Goal: Task Accomplishment & Management: Complete application form

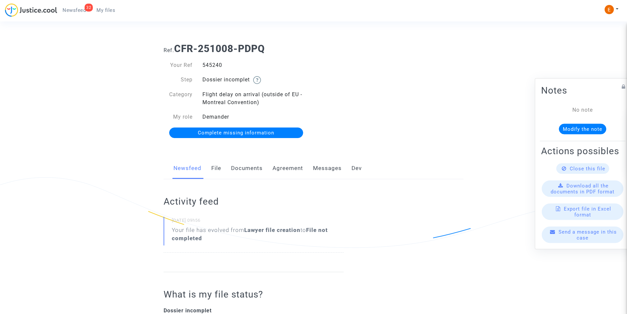
click at [284, 165] on link "Agreement" at bounding box center [288, 168] width 31 height 22
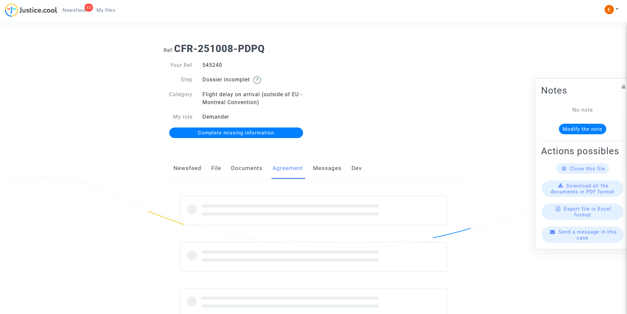
click at [254, 167] on link "Documents" at bounding box center [247, 168] width 32 height 22
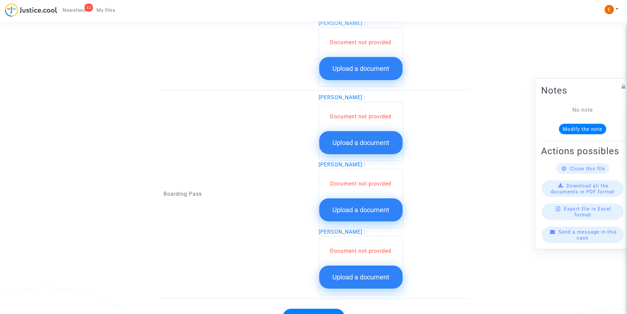
scroll to position [622, 0]
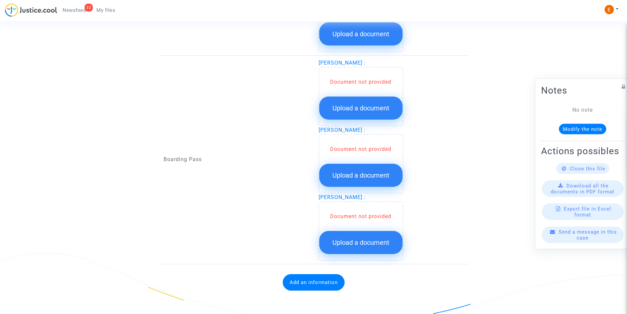
click at [356, 108] on span "Upload a document" at bounding box center [360, 108] width 57 height 8
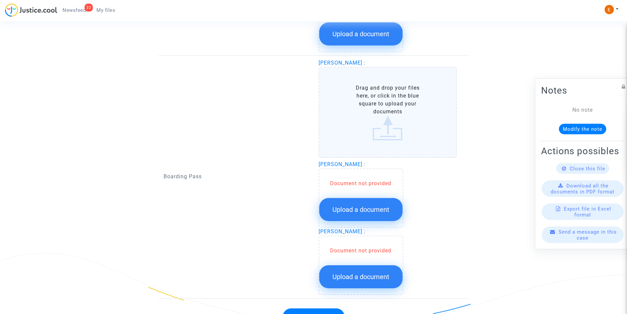
click at [377, 120] on label "Drag and drop your files here, or click in the blue square to upload your docum…" at bounding box center [388, 112] width 139 height 91
click at [0, 0] on input "Drag and drop your files here, or click in the blue square to upload your docum…" at bounding box center [0, 0] width 0 height 0
click at [387, 115] on label "Drag and drop your files here, or click in the blue square to upload your docum…" at bounding box center [388, 112] width 139 height 91
click at [0, 0] on input "Drag and drop your files here, or click in the blue square to upload your docum…" at bounding box center [0, 0] width 0 height 0
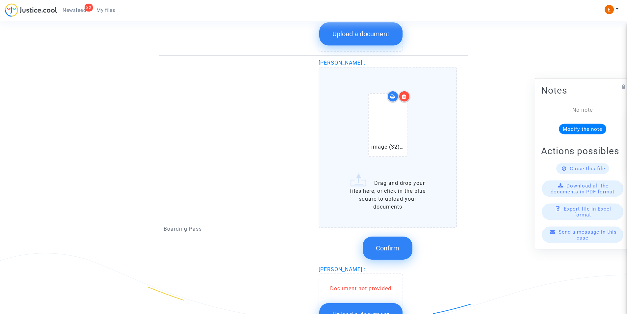
click at [391, 246] on span "Confirm" at bounding box center [387, 248] width 23 height 8
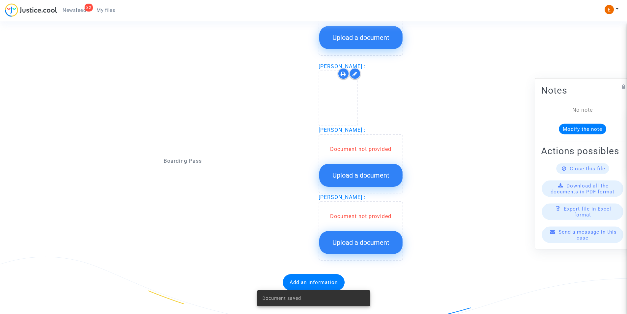
click at [366, 167] on button "Upload a document" at bounding box center [360, 175] width 83 height 23
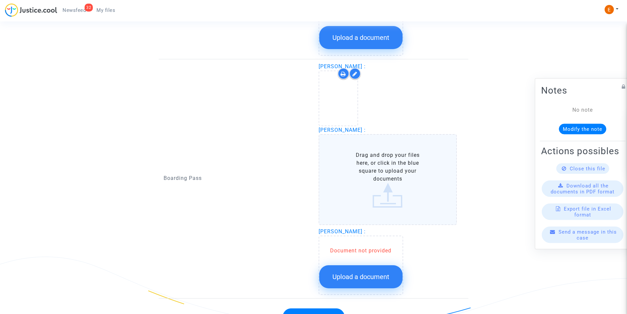
click at [387, 176] on label "Drag and drop your files here, or click in the blue square to upload your docum…" at bounding box center [388, 179] width 139 height 91
click at [0, 0] on input "Drag and drop your files here, or click in the blue square to upload your docum…" at bounding box center [0, 0] width 0 height 0
click at [385, 166] on label "Drag and drop your files here, or click in the blue square to upload your docum…" at bounding box center [388, 179] width 139 height 91
click at [0, 0] on input "Drag and drop your files here, or click in the blue square to upload your docum…" at bounding box center [0, 0] width 0 height 0
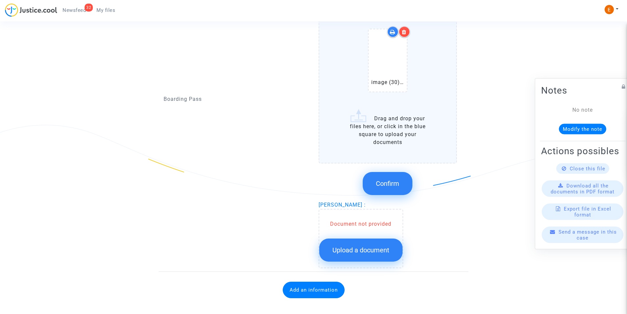
click at [400, 180] on button "Confirm" at bounding box center [388, 183] width 50 height 23
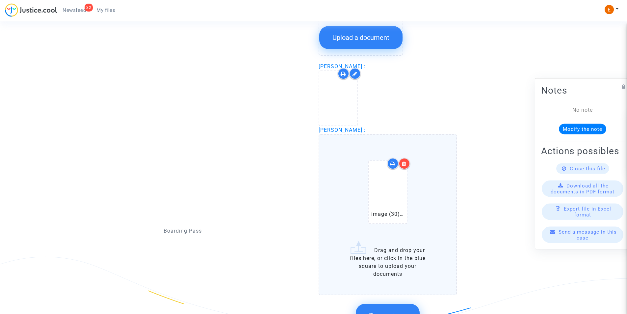
scroll to position [615, 0]
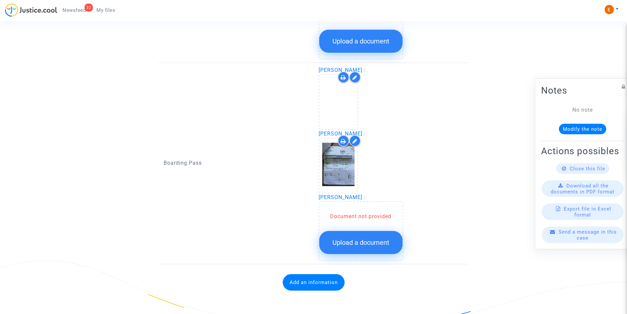
click at [368, 245] on span "Upload a document" at bounding box center [360, 242] width 57 height 8
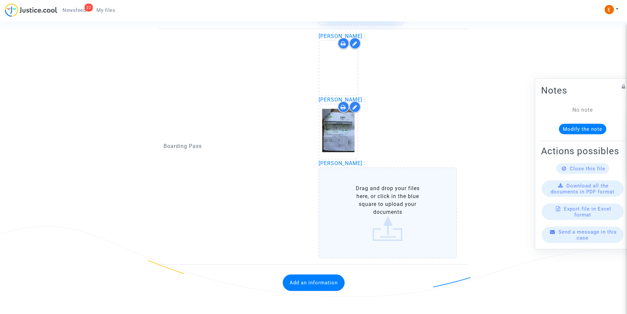
scroll to position [649, 0]
click at [393, 194] on label "Drag and drop your files here, or click in the blue square to upload your docum…" at bounding box center [388, 212] width 139 height 91
click at [0, 0] on input "Drag and drop your files here, or click in the blue square to upload your docum…" at bounding box center [0, 0] width 0 height 0
click at [385, 206] on label "Drag and drop your files here, or click in the blue square to upload your docum…" at bounding box center [388, 212] width 139 height 91
click at [0, 0] on input "Drag and drop your files here, or click in the blue square to upload your docum…" at bounding box center [0, 0] width 0 height 0
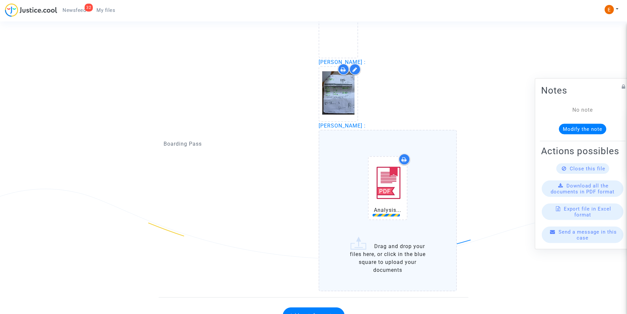
scroll to position [719, 0]
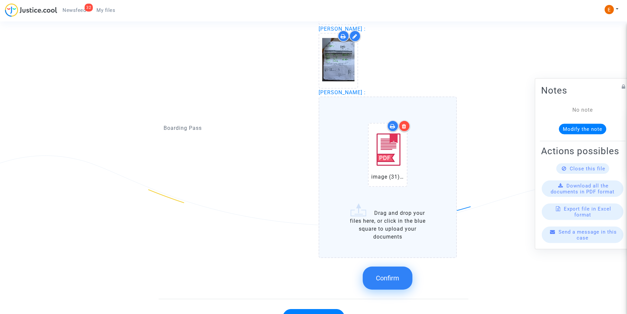
click at [402, 282] on button "Confirm" at bounding box center [388, 277] width 50 height 23
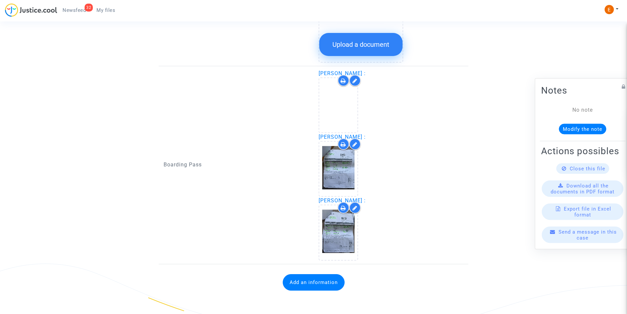
scroll to position [381, 0]
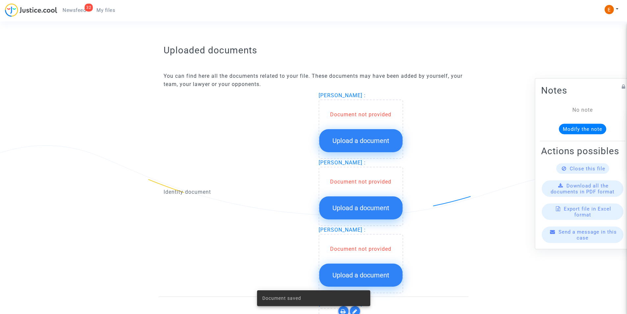
click at [359, 137] on span "Upload a document" at bounding box center [360, 141] width 57 height 8
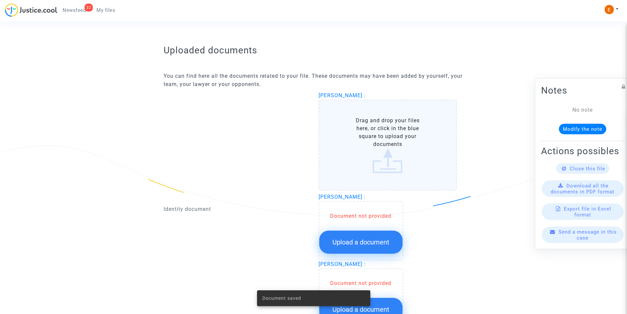
click at [390, 144] on label "Drag and drop your files here, or click in the blue square to upload your docum…" at bounding box center [388, 144] width 139 height 91
click at [0, 0] on input "Drag and drop your files here, or click in the blue square to upload your docum…" at bounding box center [0, 0] width 0 height 0
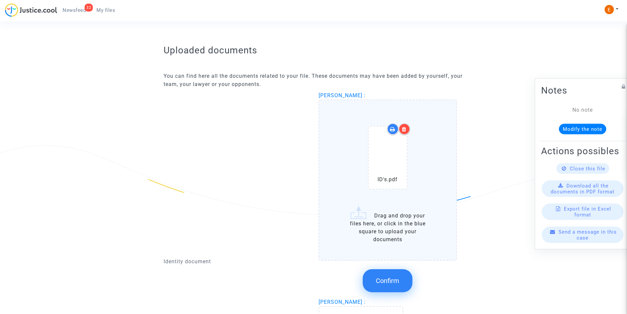
click at [407, 130] on div at bounding box center [405, 129] width 12 height 12
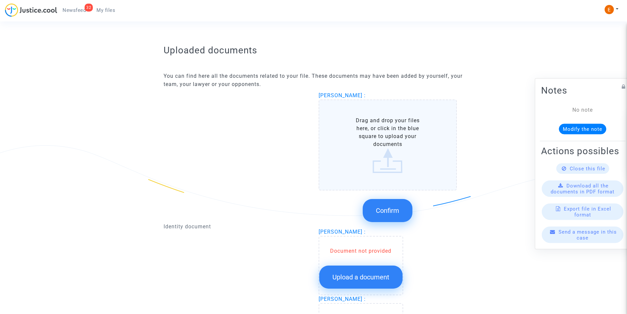
click at [391, 163] on label "Drag and drop your files here, or click in the blue square to upload your docum…" at bounding box center [388, 144] width 139 height 91
click at [0, 0] on input "Drag and drop your files here, or click in the blue square to upload your docum…" at bounding box center [0, 0] width 0 height 0
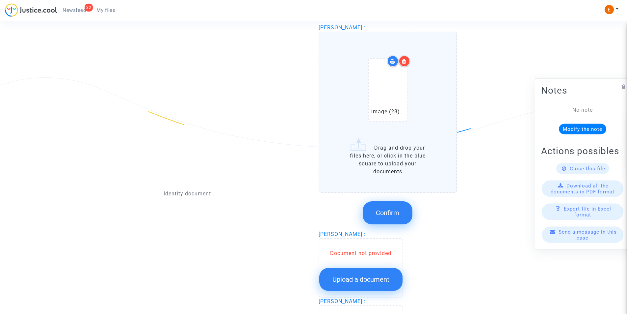
scroll to position [414, 0]
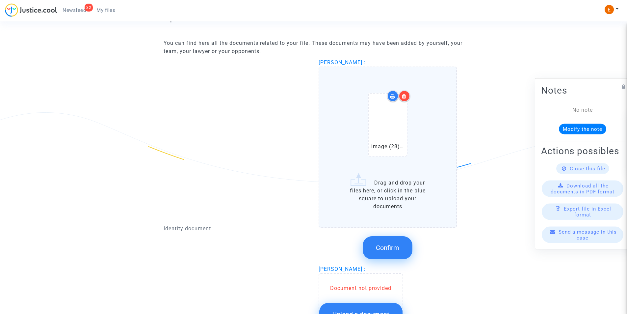
click at [395, 191] on label "image (28).pdf Drag and drop your files here, or click in the blue square to up…" at bounding box center [388, 146] width 139 height 161
click at [0, 0] on input "image (28).pdf Drag and drop your files here, or click in the blue square to up…" at bounding box center [0, 0] width 0 height 0
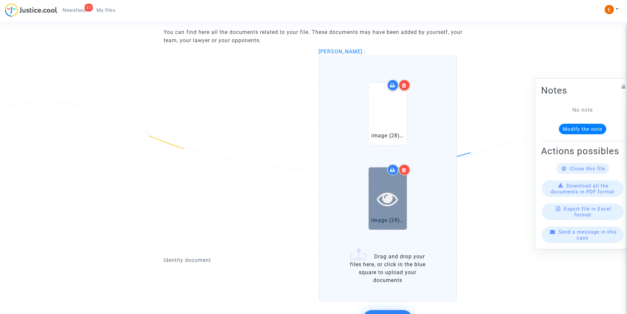
scroll to position [512, 0]
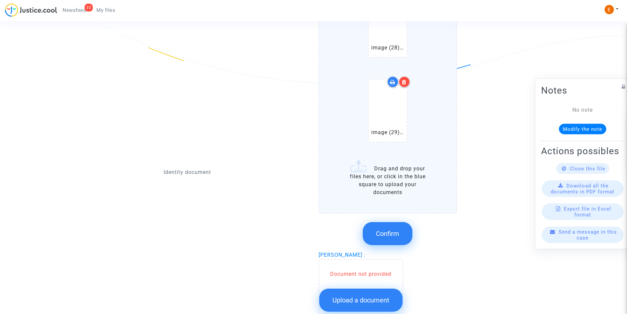
click at [389, 234] on span "Confirm" at bounding box center [387, 233] width 23 height 8
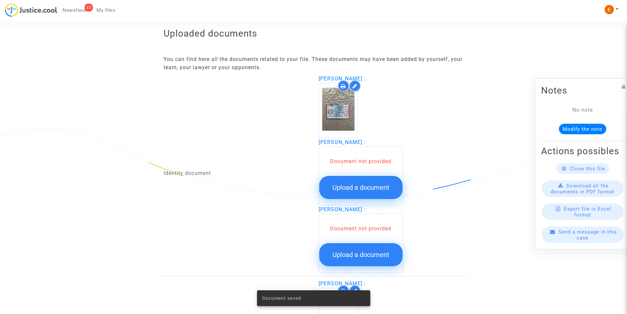
scroll to position [447, 0]
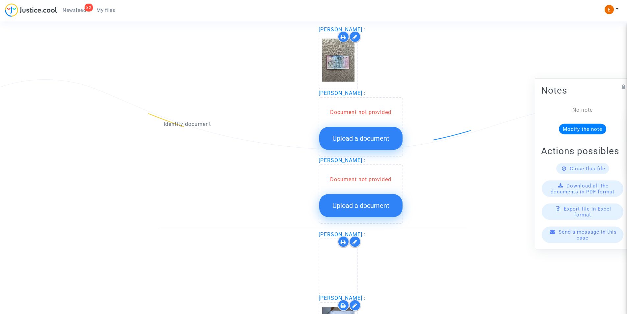
click at [361, 133] on button "Upload a document" at bounding box center [360, 138] width 83 height 23
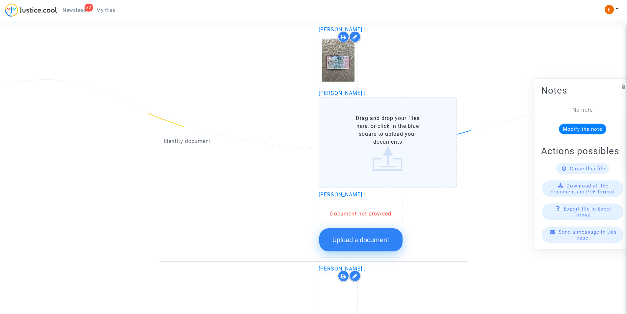
click at [376, 128] on label "Drag and drop your files here, or click in the blue square to upload your docum…" at bounding box center [388, 142] width 139 height 91
click at [0, 0] on input "Drag and drop your files here, or click in the blue square to upload your docum…" at bounding box center [0, 0] width 0 height 0
click at [390, 153] on label "Drag and drop your files here, or click in the blue square to upload your docum…" at bounding box center [388, 142] width 139 height 91
click at [0, 0] on input "Drag and drop your files here, or click in the blue square to upload your docum…" at bounding box center [0, 0] width 0 height 0
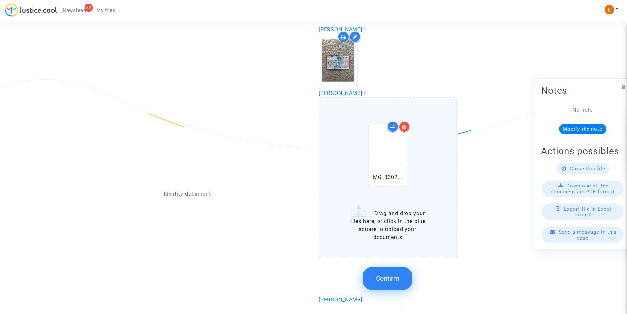
click at [393, 226] on label "IMG_3302.pdf Drag and drop your files here, or click in the blue square to uplo…" at bounding box center [388, 177] width 139 height 161
click at [0, 0] on input "IMG_3302.pdf Drag and drop your files here, or click in the blue square to uplo…" at bounding box center [0, 0] width 0 height 0
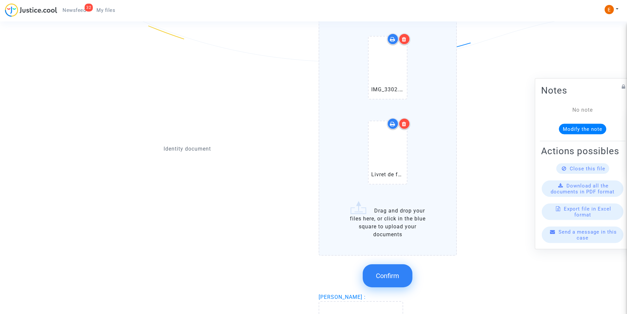
scroll to position [545, 0]
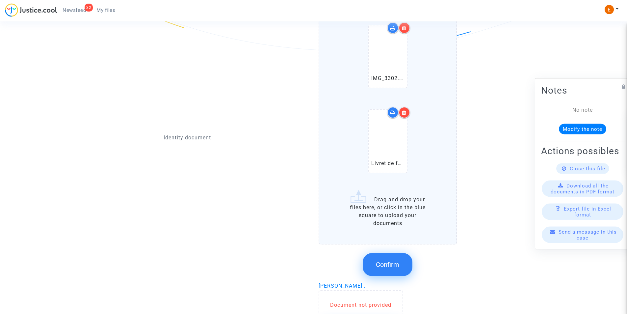
click at [389, 261] on span "Confirm" at bounding box center [387, 264] width 23 height 8
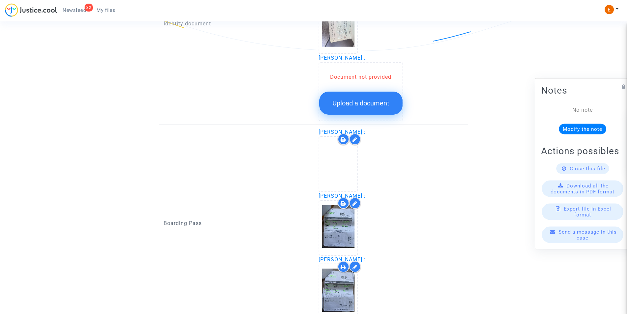
click at [353, 103] on span "Upload a document" at bounding box center [360, 103] width 57 height 8
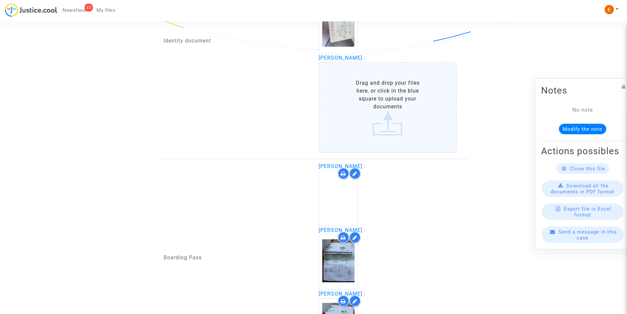
click at [358, 121] on label "Drag and drop your files here, or click in the blue square to upload your docum…" at bounding box center [388, 107] width 139 height 91
click at [0, 0] on input "Drag and drop your files here, or click in the blue square to upload your docum…" at bounding box center [0, 0] width 0 height 0
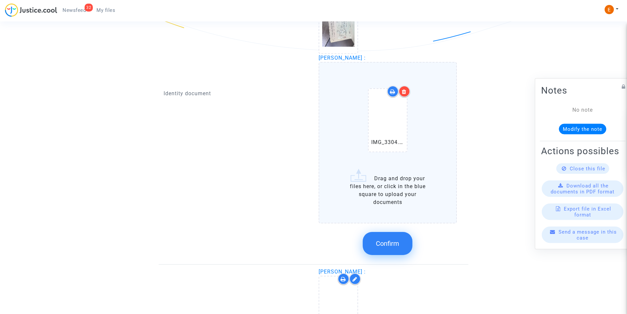
click at [381, 195] on label "IMG_3304.pdf Drag and drop your files here, or click in the blue square to uplo…" at bounding box center [388, 142] width 139 height 161
click at [0, 0] on input "IMG_3304.pdf Drag and drop your files here, or click in the blue square to uplo…" at bounding box center [0, 0] width 0 height 0
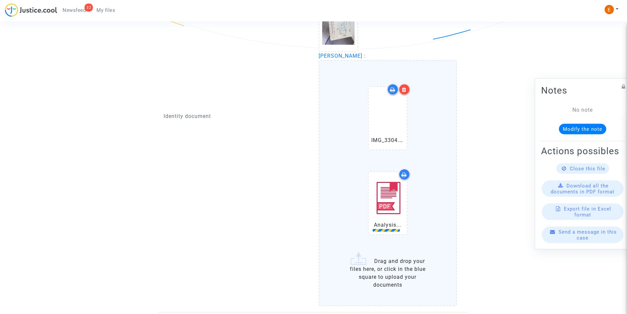
scroll to position [611, 0]
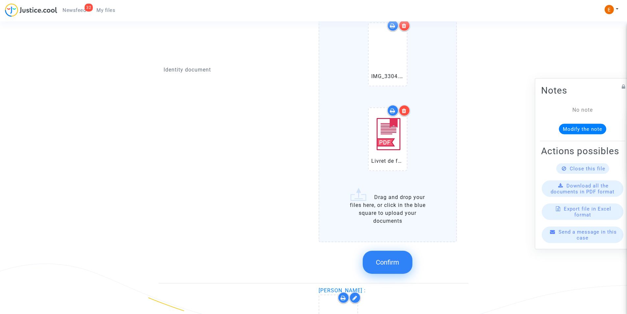
click at [390, 258] on button "Confirm" at bounding box center [388, 261] width 50 height 23
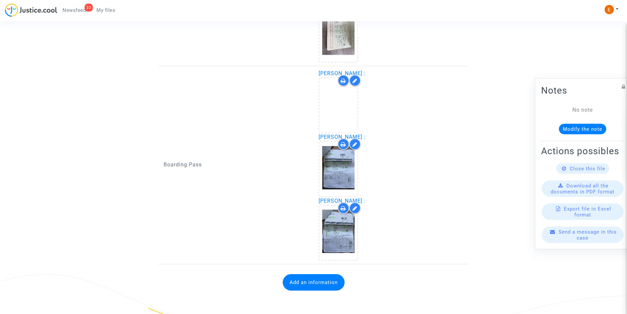
scroll to position [535, 0]
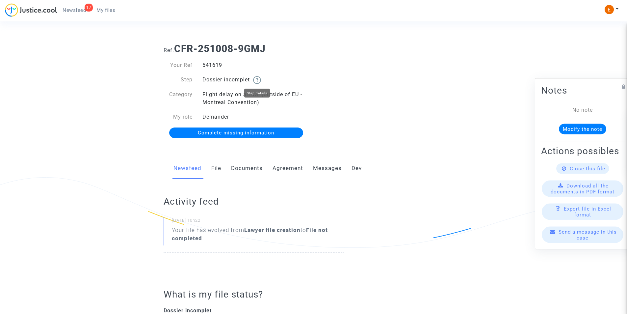
click at [256, 79] on img at bounding box center [257, 80] width 8 height 8
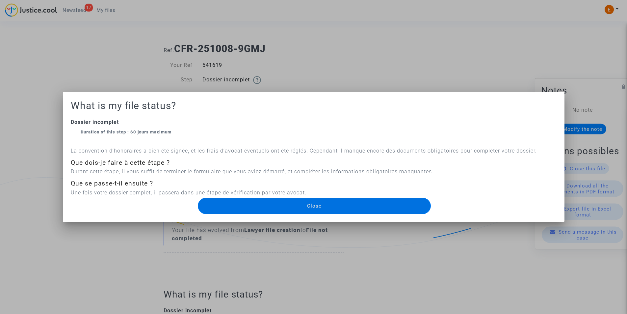
click at [48, 191] on div at bounding box center [313, 157] width 627 height 314
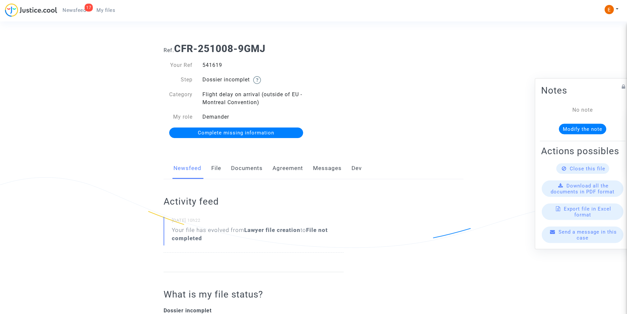
click at [218, 169] on link "File" at bounding box center [216, 168] width 10 height 22
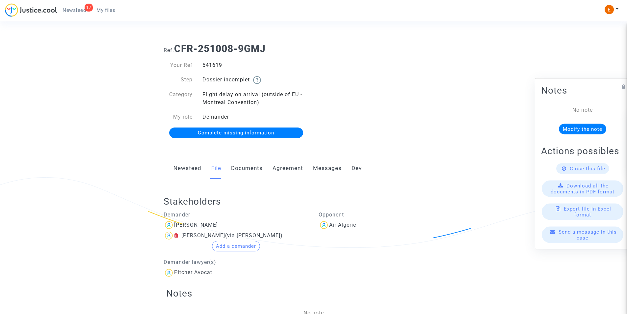
click at [288, 170] on link "Agreement" at bounding box center [288, 168] width 31 height 22
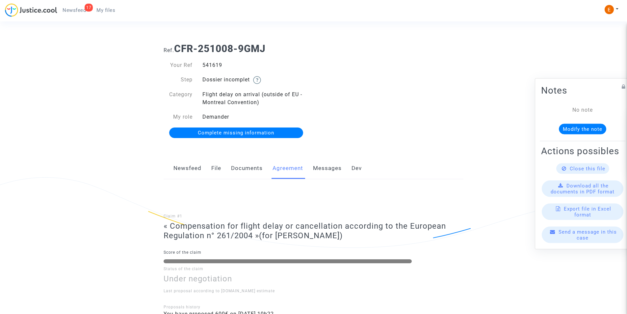
click at [251, 168] on link "Documents" at bounding box center [247, 168] width 32 height 22
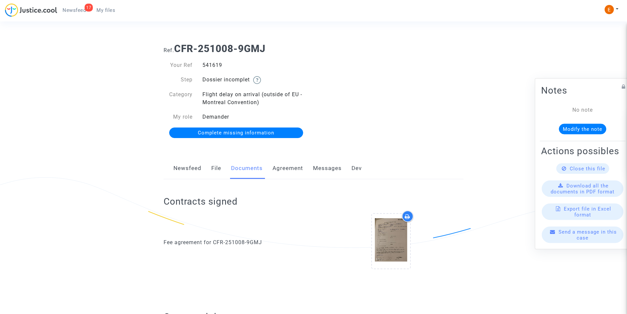
click at [287, 170] on link "Agreement" at bounding box center [288, 168] width 31 height 22
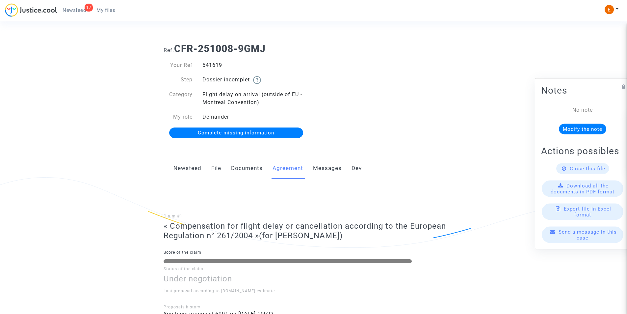
click at [320, 167] on link "Messages" at bounding box center [327, 168] width 29 height 22
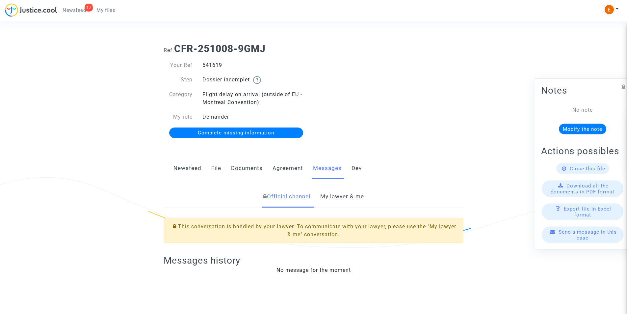
click at [358, 168] on link "Dev" at bounding box center [357, 168] width 10 height 22
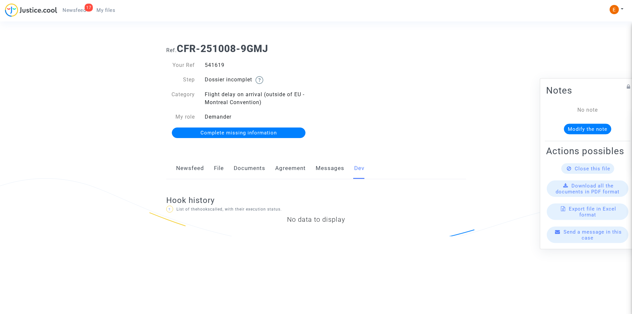
click at [256, 163] on link "Documents" at bounding box center [250, 168] width 32 height 22
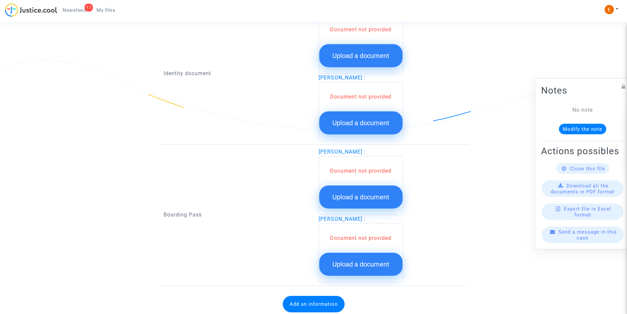
scroll to position [455, 0]
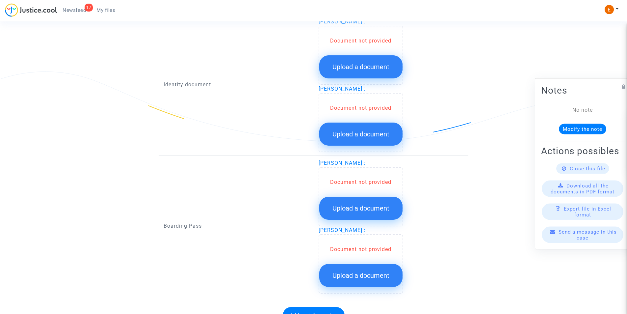
click at [368, 72] on button "Upload a document" at bounding box center [360, 66] width 83 height 23
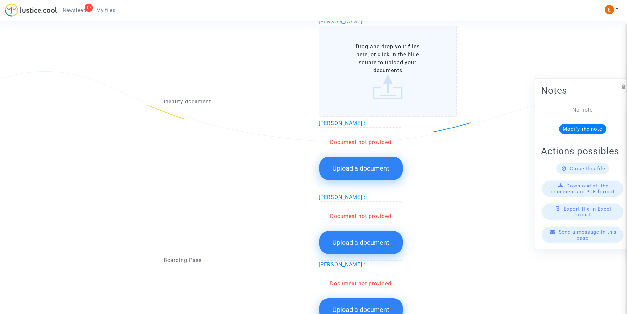
click at [365, 73] on label "Drag and drop your files here, or click in the blue square to upload your docum…" at bounding box center [388, 71] width 139 height 91
click at [0, 0] on input "Drag and drop your files here, or click in the blue square to upload your docum…" at bounding box center [0, 0] width 0 height 0
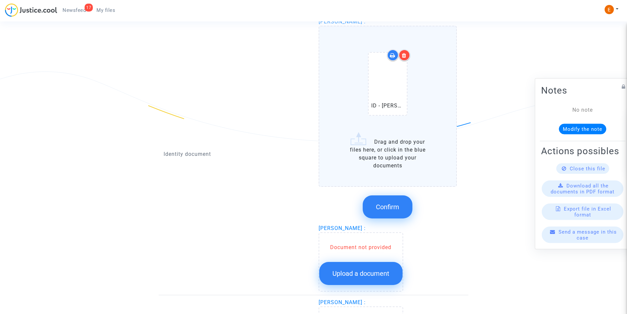
click at [392, 203] on span "Confirm" at bounding box center [387, 207] width 23 height 8
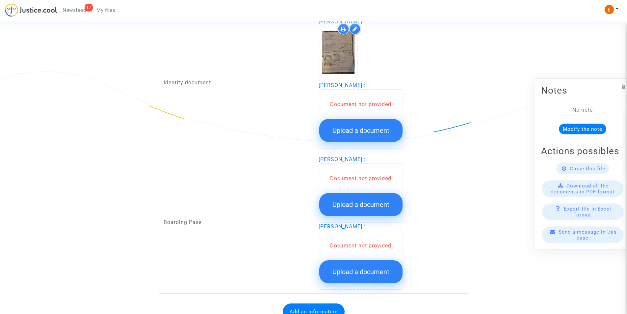
click at [370, 124] on button "Upload a document" at bounding box center [360, 130] width 83 height 23
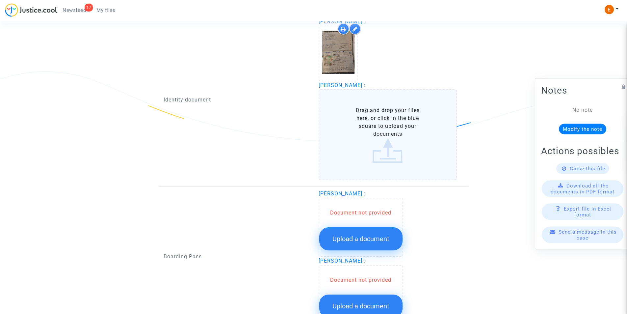
click at [381, 139] on label "Drag and drop your files here, or click in the blue square to upload your docum…" at bounding box center [388, 134] width 139 height 91
click at [0, 0] on input "Drag and drop your files here, or click in the blue square to upload your docum…" at bounding box center [0, 0] width 0 height 0
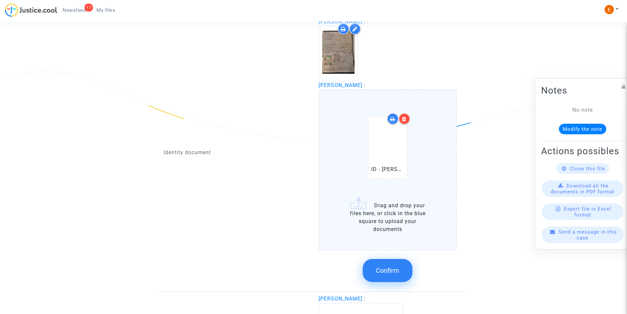
click at [406, 120] on icon at bounding box center [404, 118] width 5 height 5
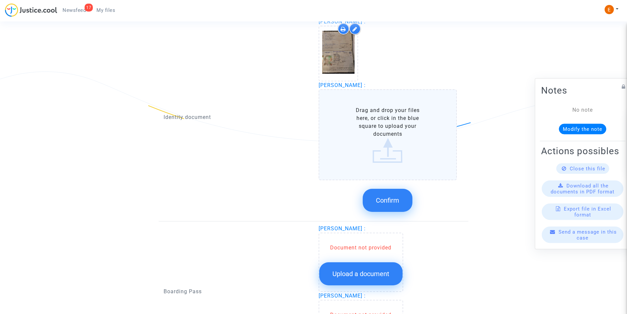
click at [389, 131] on label "Drag and drop your files here, or click in the blue square to upload your docum…" at bounding box center [388, 134] width 139 height 91
click at [0, 0] on input "Drag and drop your files here, or click in the blue square to upload your docum…" at bounding box center [0, 0] width 0 height 0
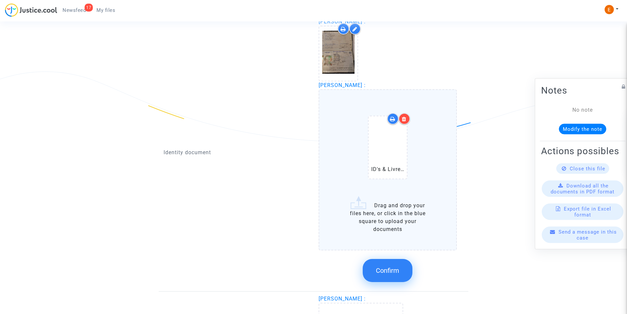
click at [397, 260] on button "Confirm" at bounding box center [388, 270] width 50 height 23
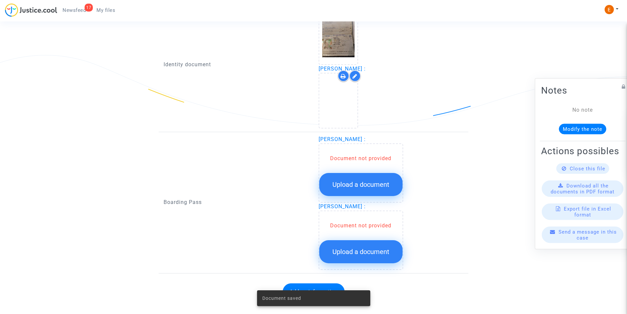
scroll to position [480, 0]
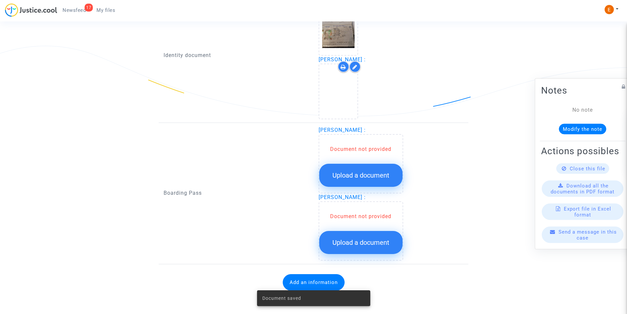
click at [384, 172] on span "Upload a document" at bounding box center [360, 175] width 57 height 8
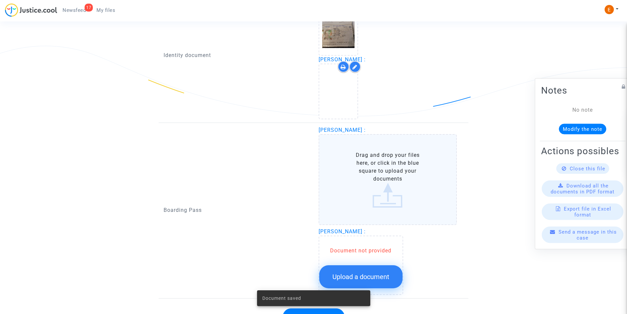
click at [388, 171] on label "Drag and drop your files here, or click in the blue square to upload your docum…" at bounding box center [388, 179] width 139 height 91
click at [0, 0] on input "Drag and drop your files here, or click in the blue square to upload your docum…" at bounding box center [0, 0] width 0 height 0
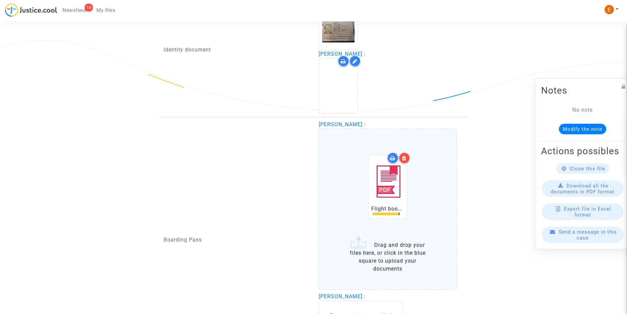
scroll to position [585, 0]
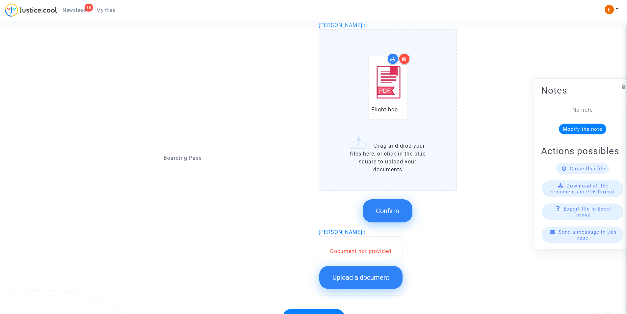
click at [376, 278] on span "Upload a document" at bounding box center [360, 277] width 57 height 8
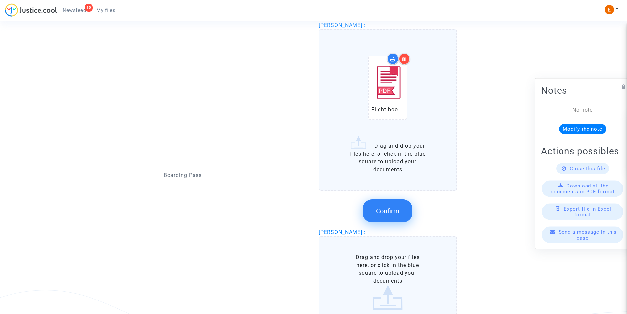
click at [394, 209] on span "Confirm" at bounding box center [387, 211] width 23 height 8
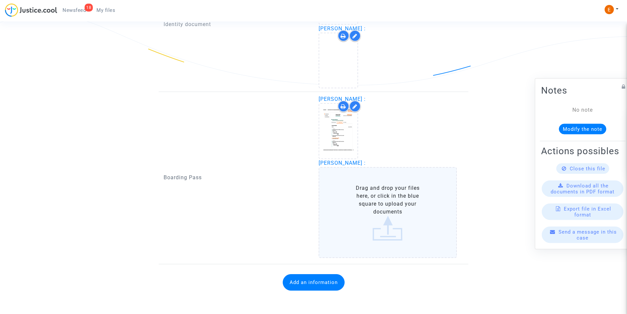
scroll to position [511, 0]
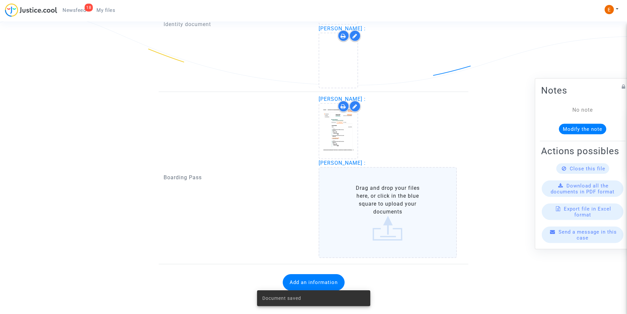
click at [389, 200] on label "Drag and drop your files here, or click in the blue square to upload your docum…" at bounding box center [388, 212] width 139 height 91
click at [0, 0] on input "Drag and drop your files here, or click in the blue square to upload your docum…" at bounding box center [0, 0] width 0 height 0
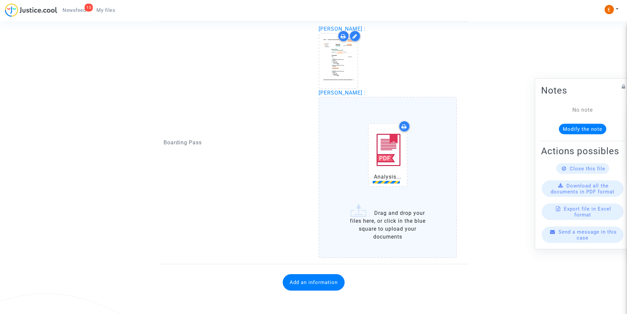
scroll to position [585, 0]
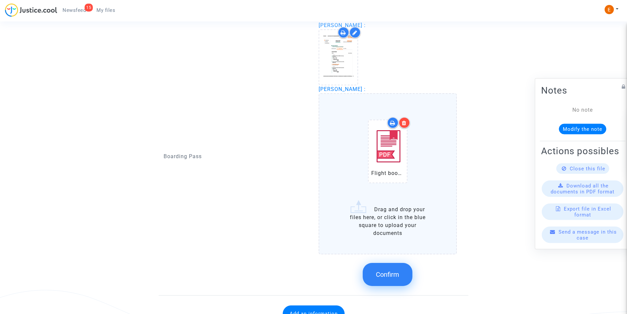
click at [377, 275] on span "Confirm" at bounding box center [387, 274] width 23 height 8
